Goal: Task Accomplishment & Management: Use online tool/utility

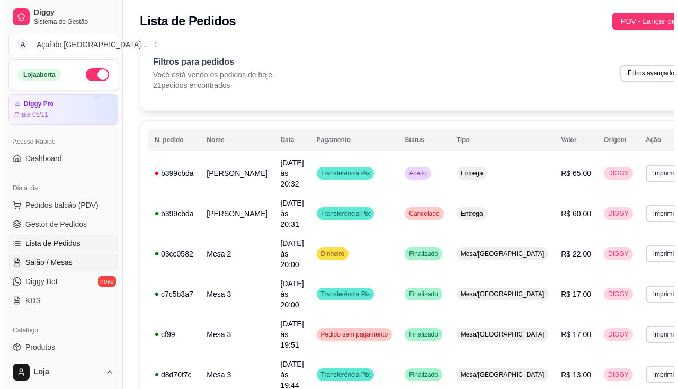
scroll to position [106, 0]
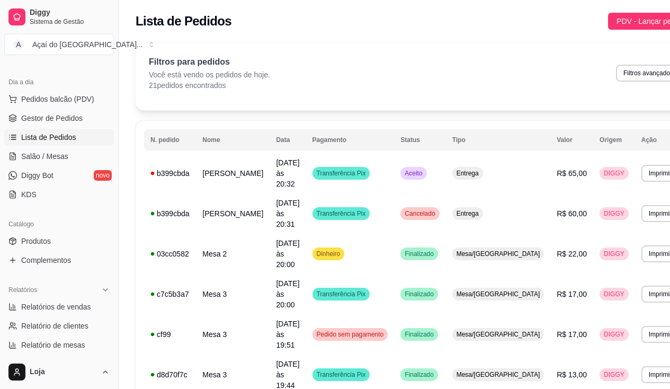
drag, startPoint x: 38, startPoint y: 155, endPoint x: 113, endPoint y: 153, distance: 74.6
click at [38, 155] on span "Salão / Mesas" at bounding box center [44, 156] width 47 height 11
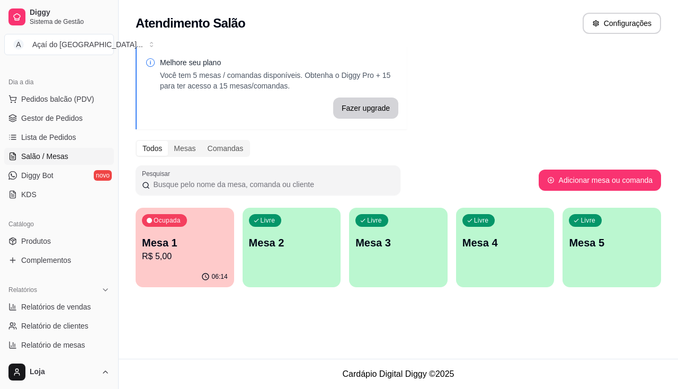
click at [277, 237] on p "Mesa 2" at bounding box center [292, 242] width 86 height 15
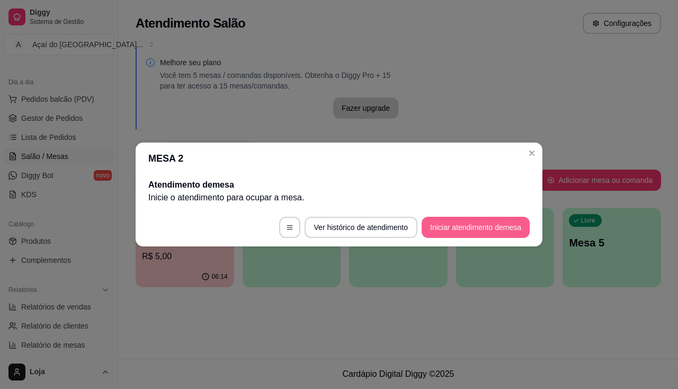
click at [459, 219] on button "Iniciar atendimento de mesa" at bounding box center [475, 226] width 108 height 21
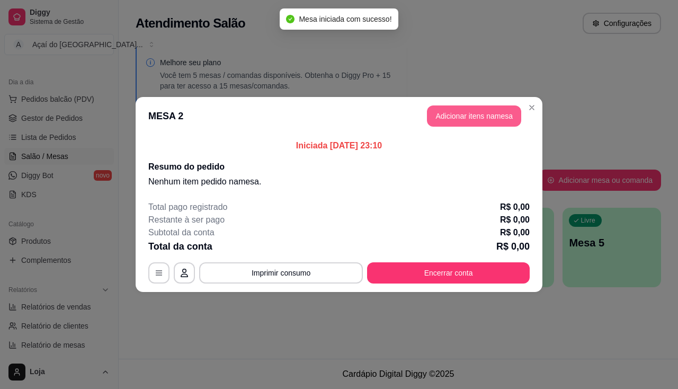
click at [477, 118] on button "Adicionar itens na mesa" at bounding box center [474, 115] width 94 height 21
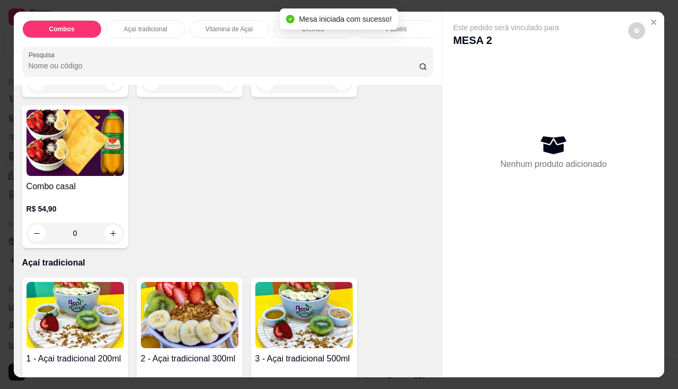
scroll to position [371, 0]
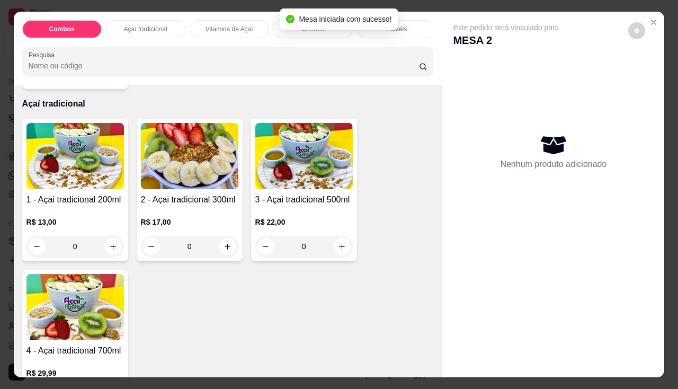
click at [80, 319] on img at bounding box center [74, 307] width 97 height 66
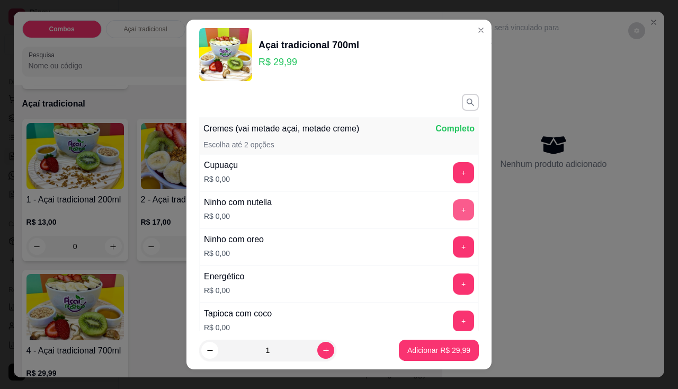
click at [453, 206] on button "+" at bounding box center [463, 209] width 21 height 21
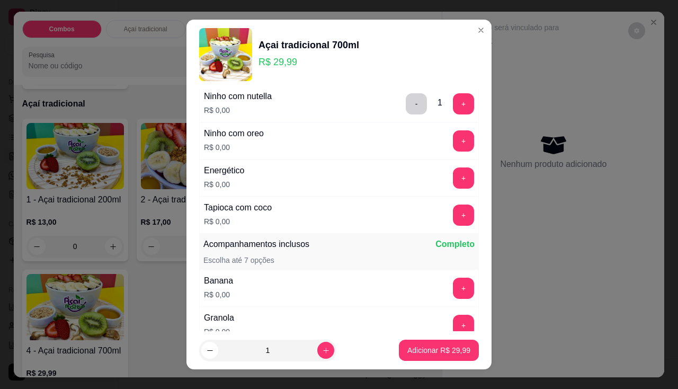
scroll to position [159, 0]
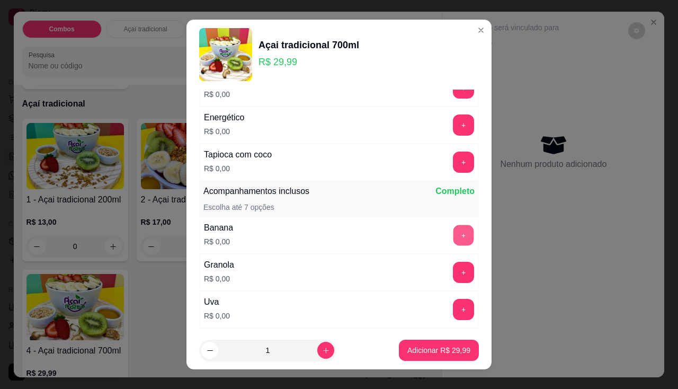
click at [453, 235] on button "+" at bounding box center [463, 234] width 21 height 21
click at [453, 265] on button "+" at bounding box center [463, 271] width 21 height 21
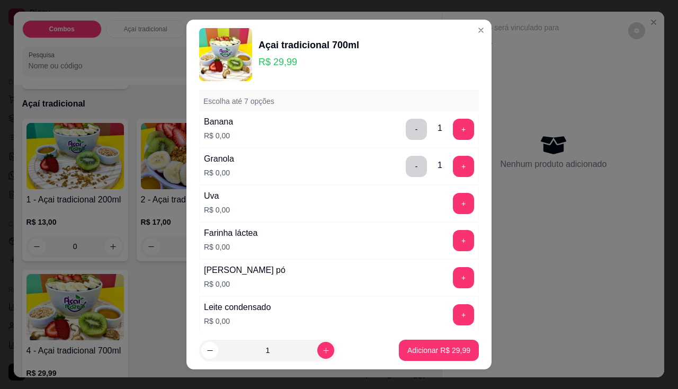
scroll to position [371, 0]
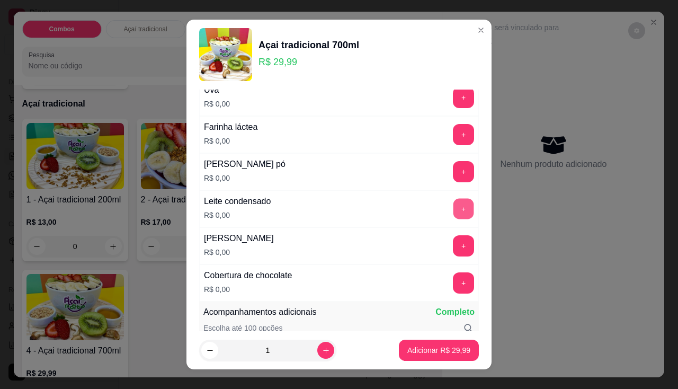
click at [453, 213] on button "+" at bounding box center [463, 208] width 21 height 21
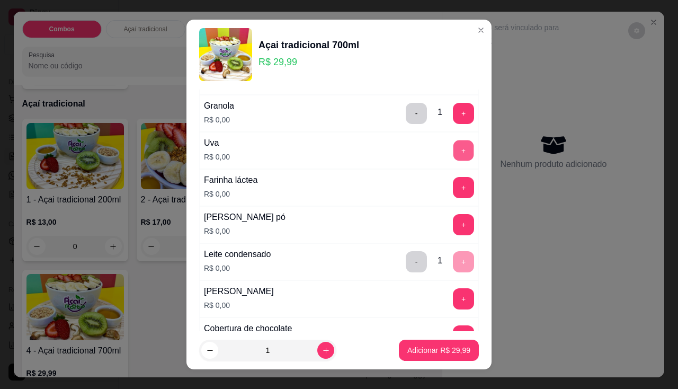
click at [453, 147] on button "+" at bounding box center [463, 150] width 21 height 21
click at [443, 209] on div "[PERSON_NAME] pó R$ 0,00 +" at bounding box center [338, 224] width 279 height 37
click at [453, 229] on button "+" at bounding box center [463, 224] width 21 height 21
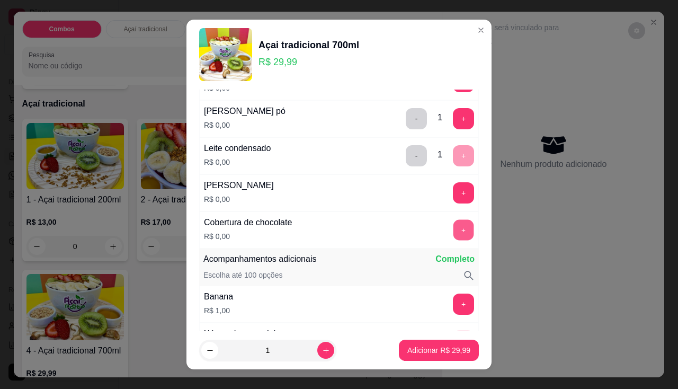
click at [453, 224] on button "+" at bounding box center [463, 229] width 21 height 21
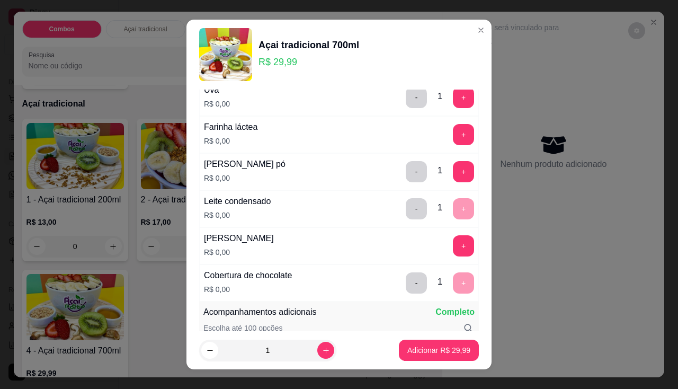
scroll to position [318, 0]
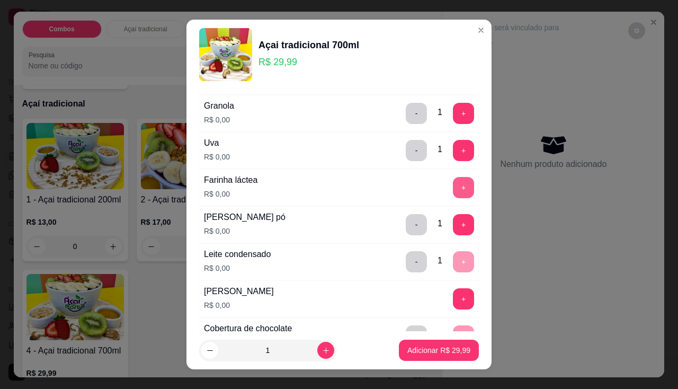
click at [453, 195] on button "+" at bounding box center [463, 187] width 21 height 21
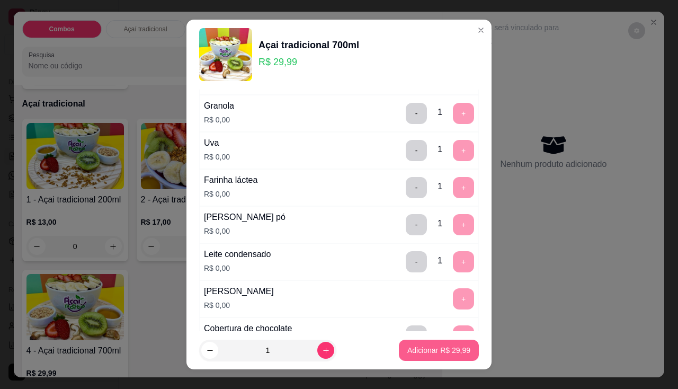
click at [422, 342] on button "Adicionar R$ 29,99" at bounding box center [439, 349] width 80 height 21
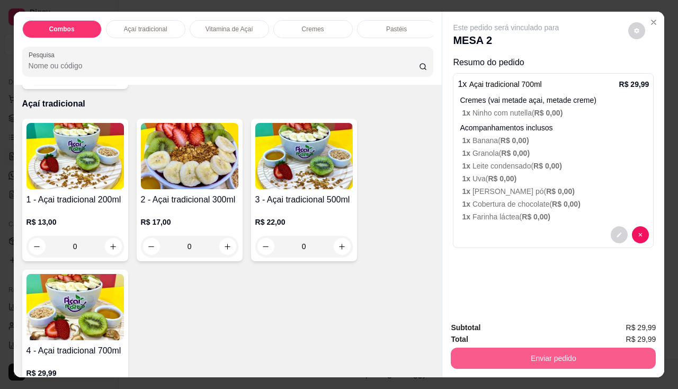
click at [496, 355] on button "Enviar pedido" at bounding box center [552, 357] width 205 height 21
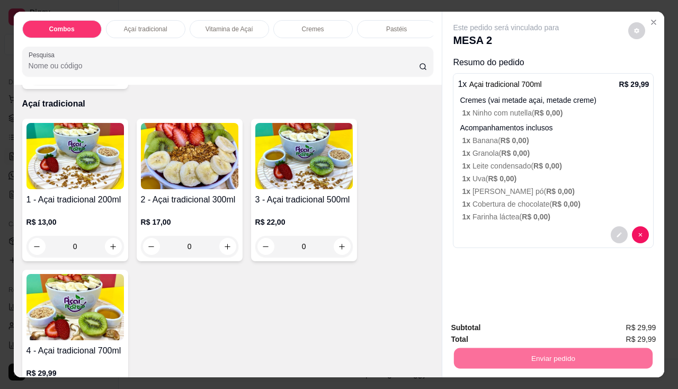
click at [623, 328] on button "Enviar pedido" at bounding box center [628, 328] width 60 height 20
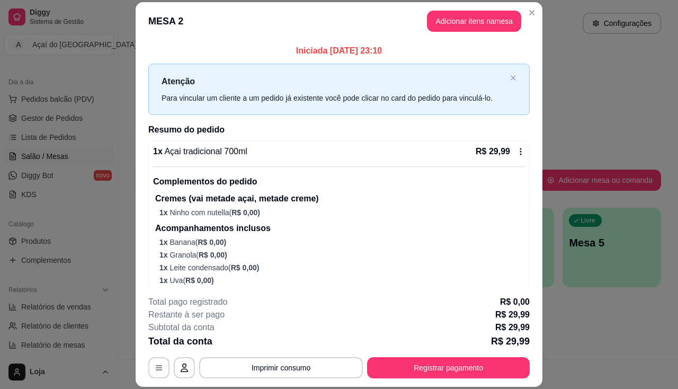
click at [251, 361] on button "Imprimir consumo" at bounding box center [281, 367] width 164 height 21
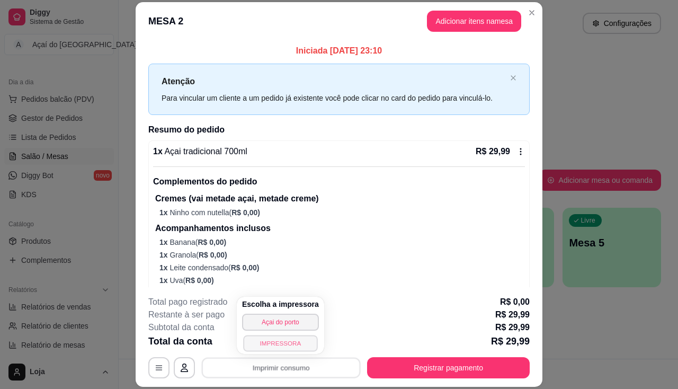
click at [273, 338] on button "IMPRESSORA" at bounding box center [280, 343] width 74 height 16
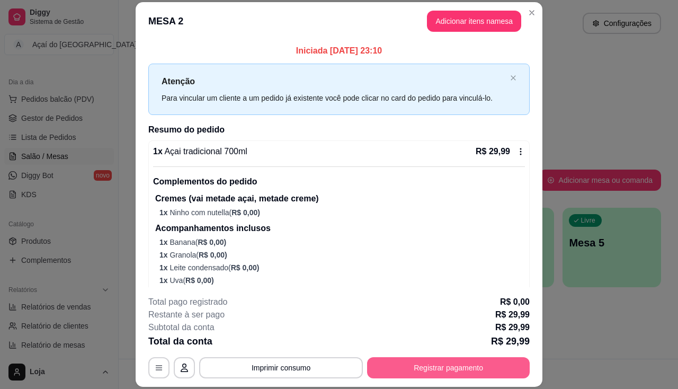
click at [409, 369] on button "Registrar pagamento" at bounding box center [448, 367] width 162 height 21
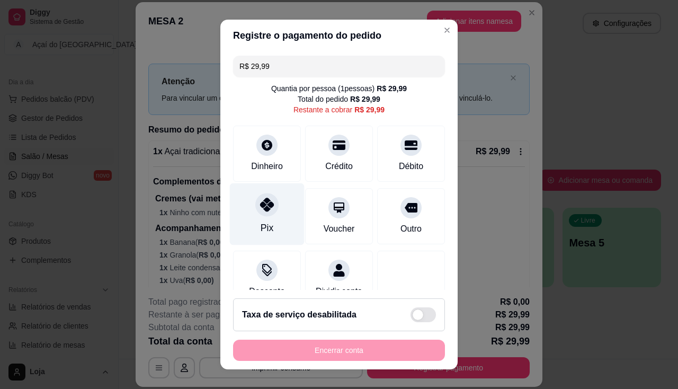
click at [260, 227] on div "Pix" at bounding box center [266, 228] width 13 height 14
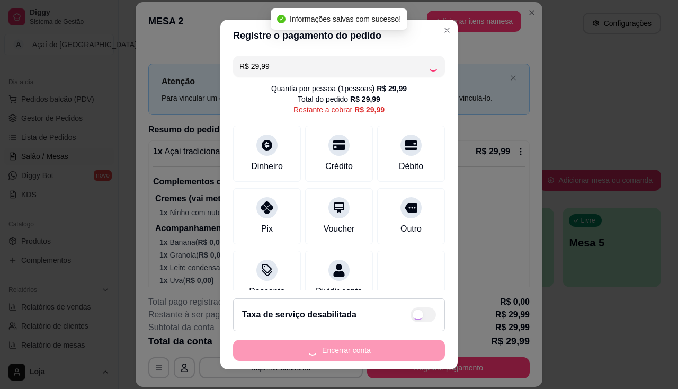
type input "R$ 0,00"
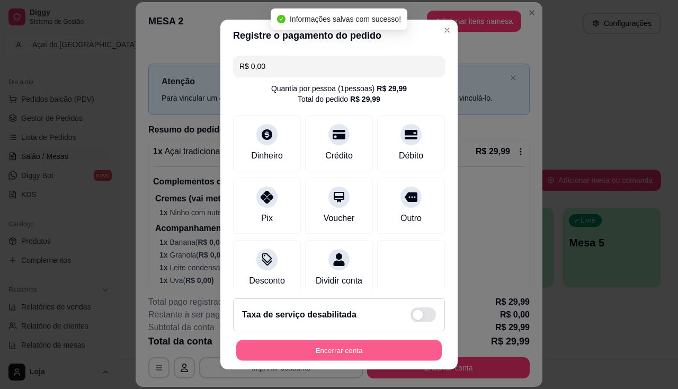
click at [290, 346] on button "Encerrar conta" at bounding box center [338, 350] width 205 height 21
